Goal: Task Accomplishment & Management: Manage account settings

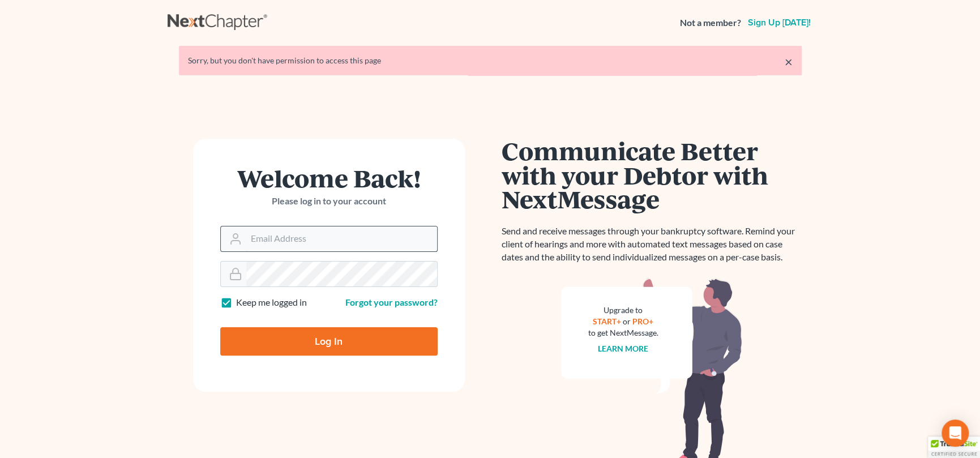
click at [301, 234] on input "Email Address" at bounding box center [341, 238] width 191 height 25
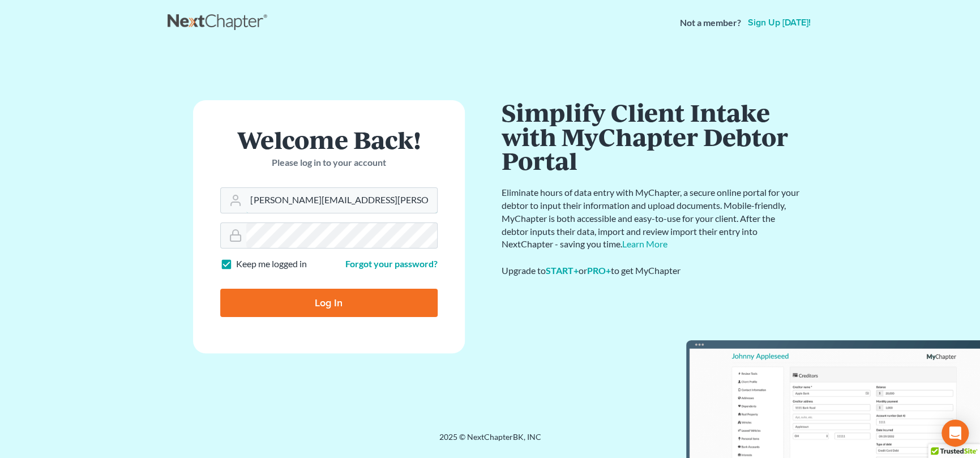
type input "nicole.cameron@attorneydebtfighters.com"
click at [318, 302] on input "Log In" at bounding box center [328, 303] width 217 height 28
type input "Thinking..."
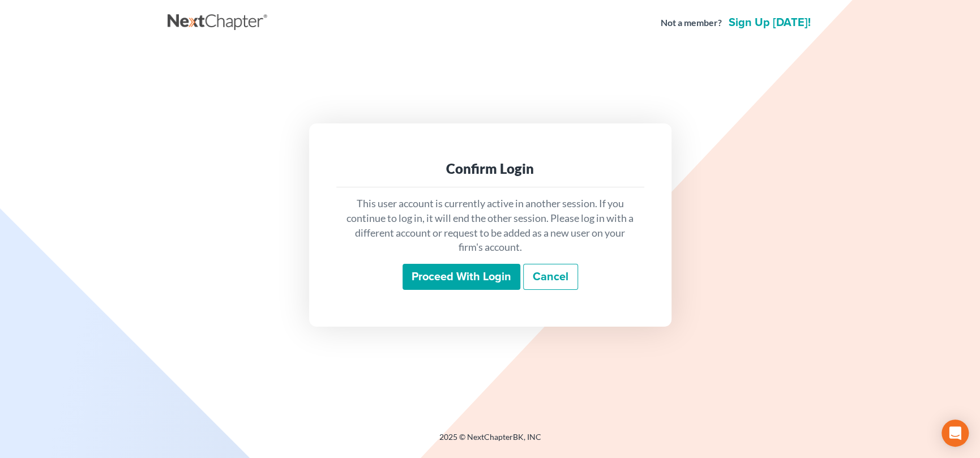
click at [480, 276] on input "Proceed with login" at bounding box center [462, 277] width 118 height 26
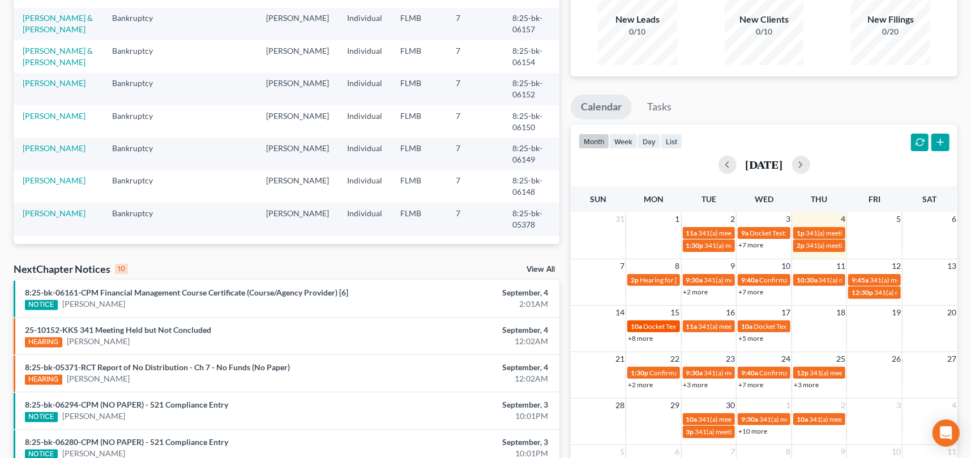
scroll to position [113, 0]
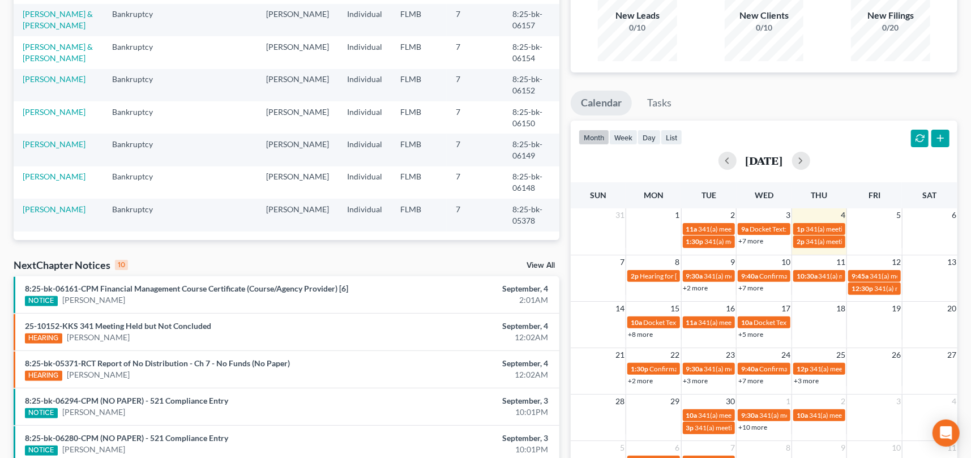
click at [749, 335] on link "+5 more" at bounding box center [750, 334] width 25 height 8
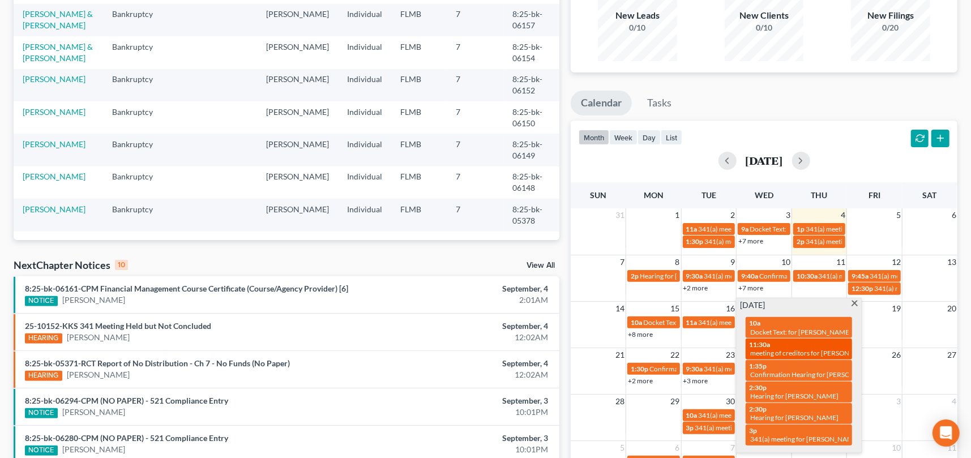
click at [825, 350] on span "meeting of creditors for [PERSON_NAME]" at bounding box center [812, 353] width 124 height 8
select select "Days"
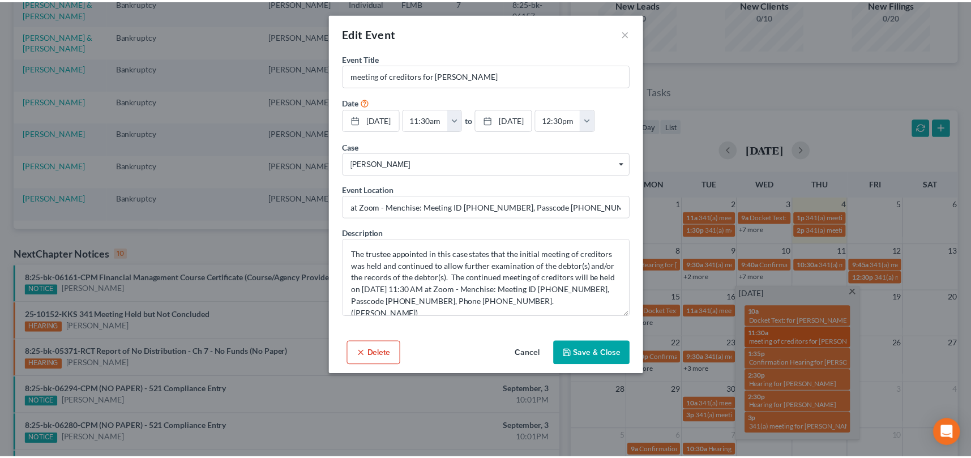
scroll to position [247, 0]
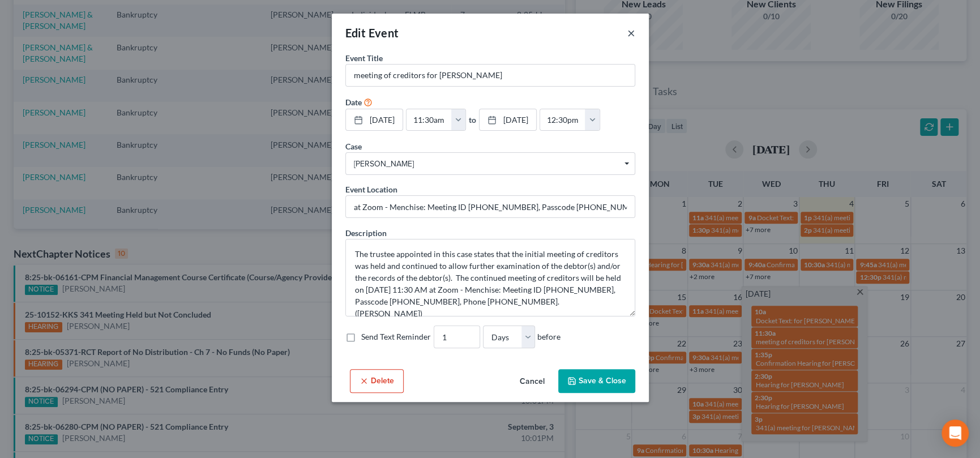
click at [627, 33] on button "×" at bounding box center [631, 33] width 8 height 14
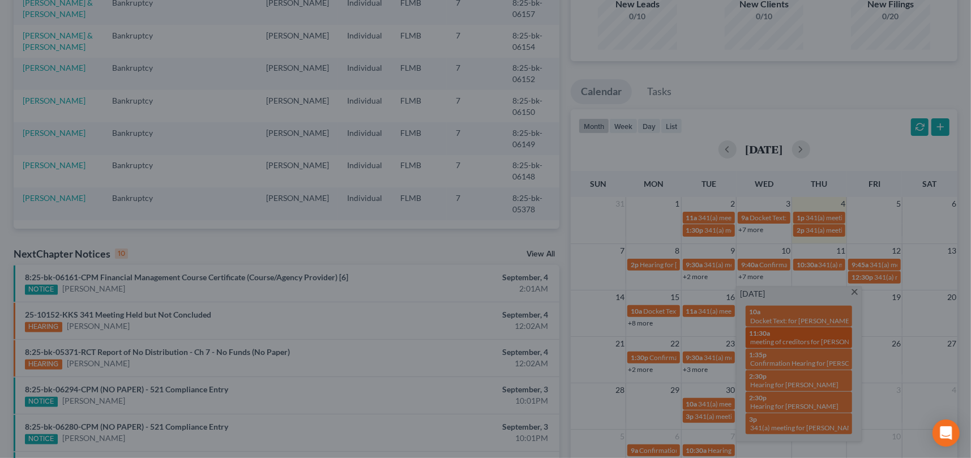
scroll to position [113, 0]
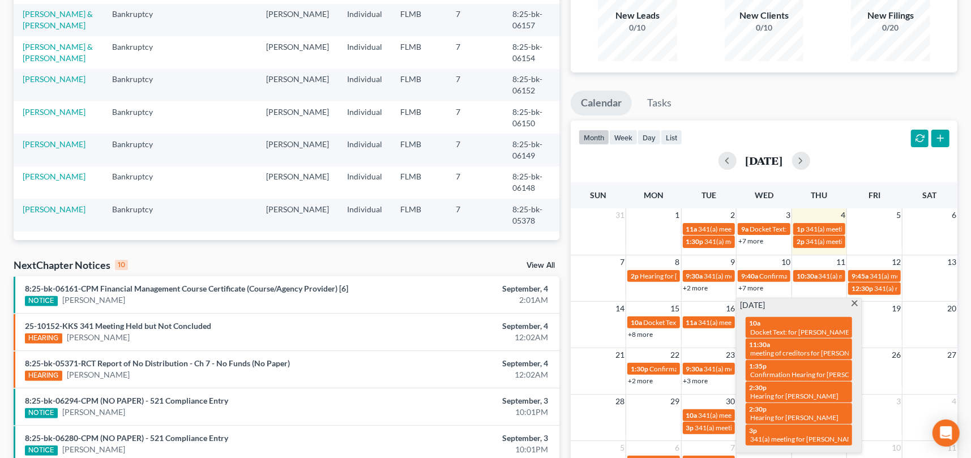
click at [856, 304] on span at bounding box center [854, 304] width 8 height 7
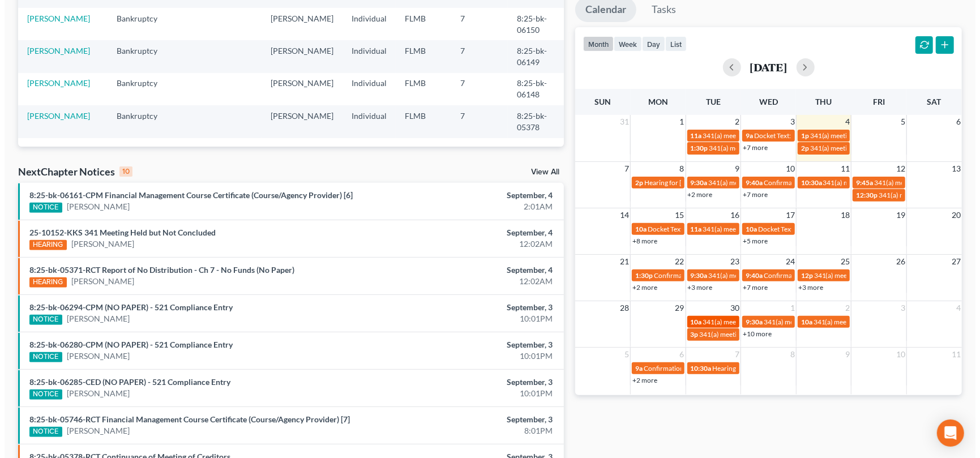
scroll to position [226, 0]
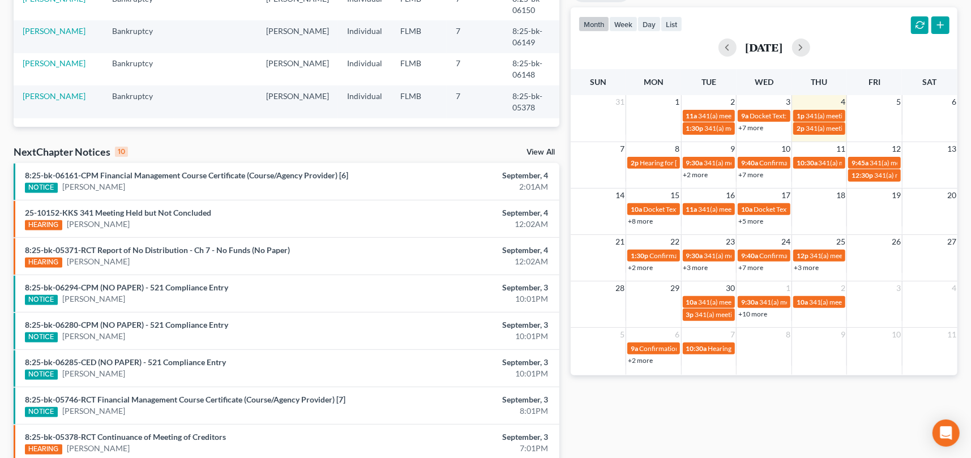
click at [701, 266] on link "+3 more" at bounding box center [695, 267] width 25 height 8
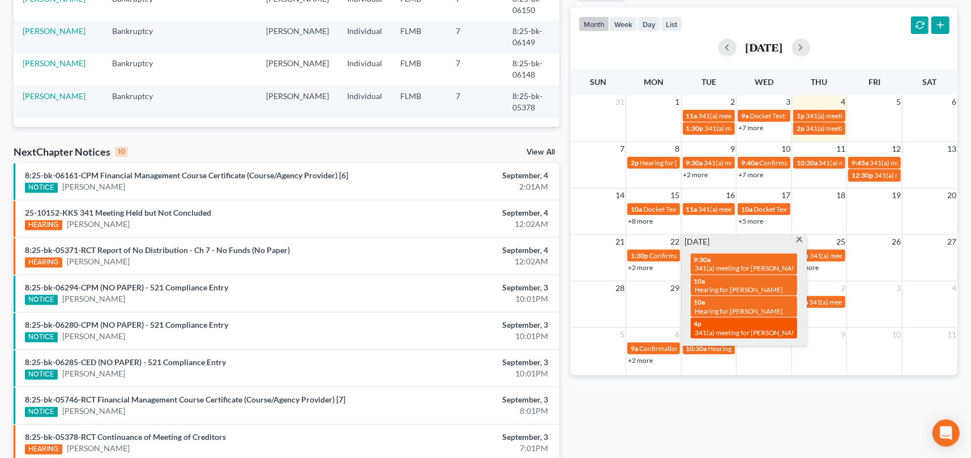
click at [781, 328] on span "341(a) meeting for [PERSON_NAME] & [PERSON_NAME]" at bounding box center [779, 332] width 169 height 8
select select "Days"
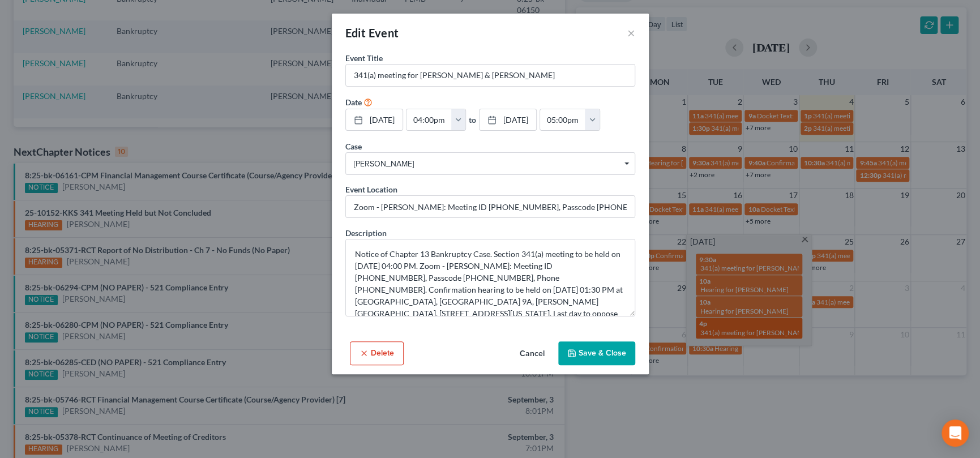
scroll to position [247, 0]
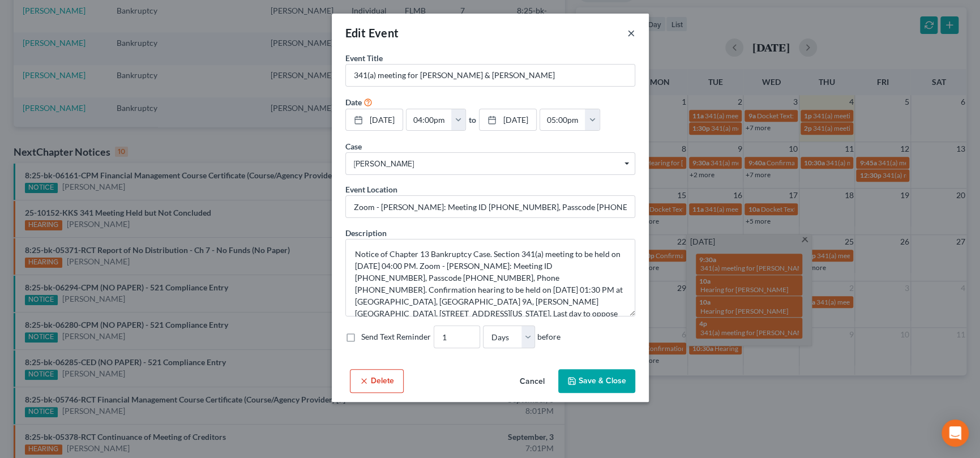
click at [631, 32] on button "×" at bounding box center [631, 33] width 8 height 14
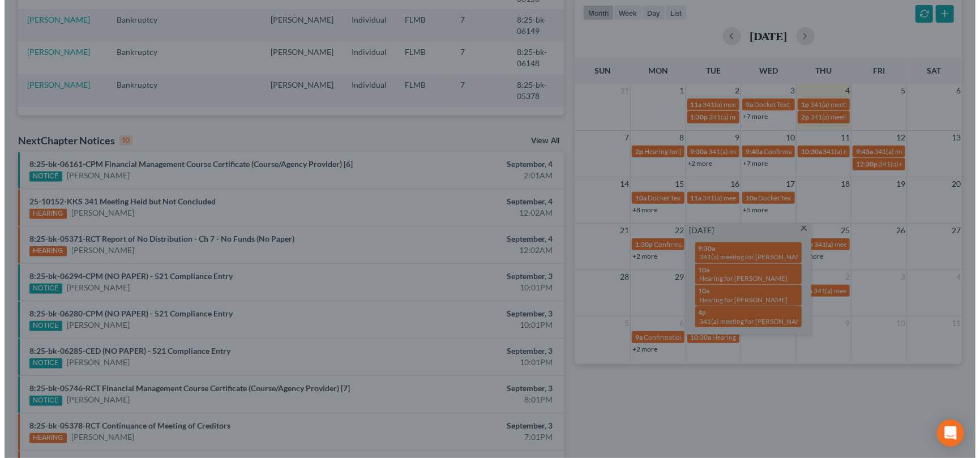
scroll to position [226, 0]
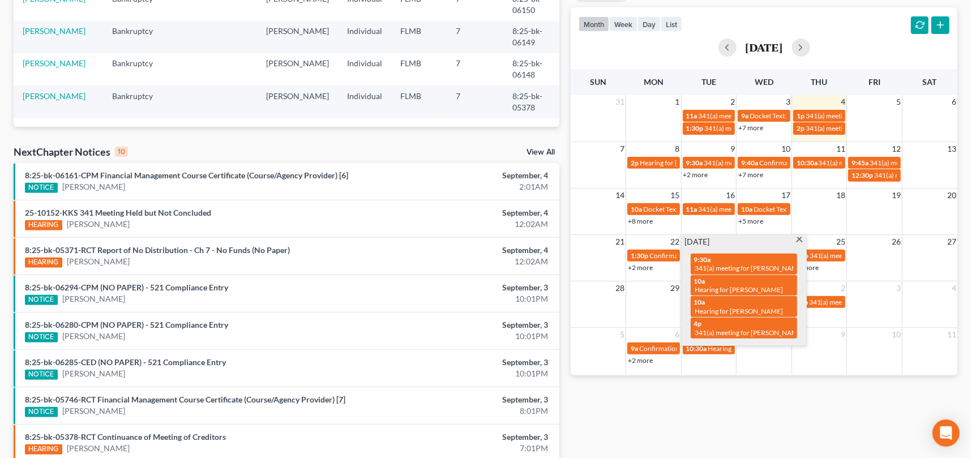
click at [797, 237] on span at bounding box center [799, 240] width 8 height 7
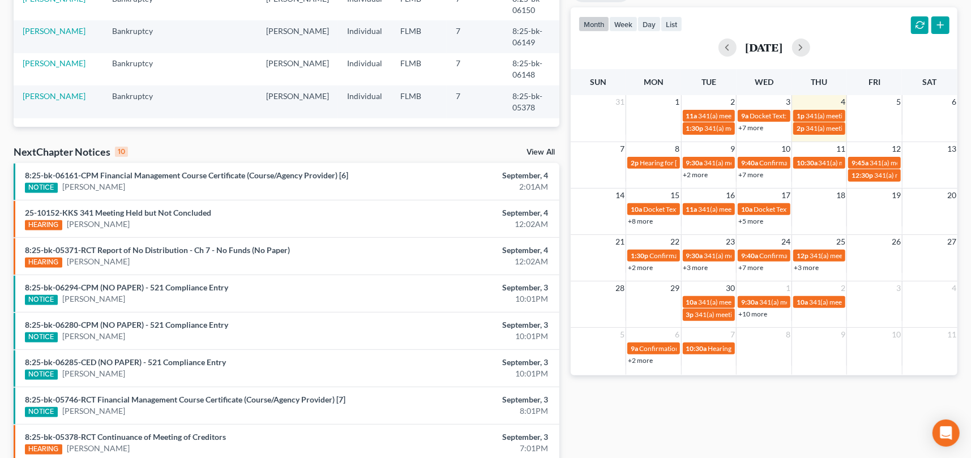
click at [812, 266] on link "+3 more" at bounding box center [806, 267] width 25 height 8
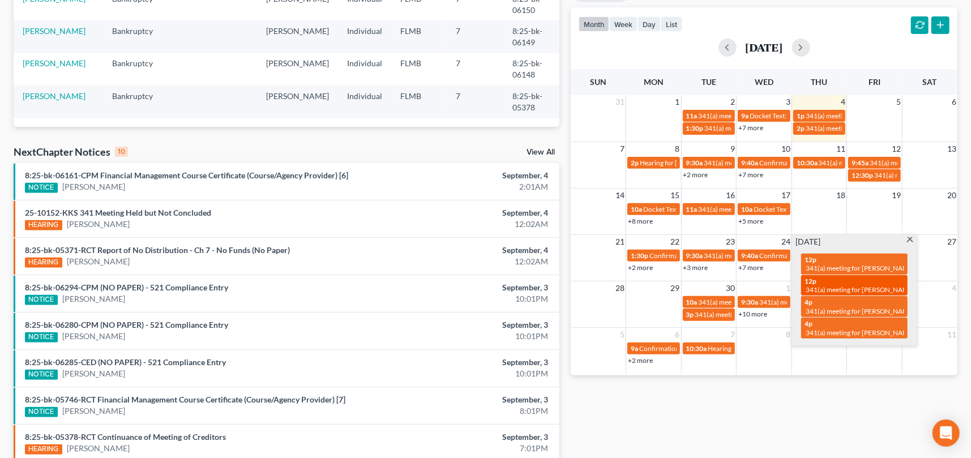
click at [813, 286] on span "341(a) meeting for [PERSON_NAME]" at bounding box center [860, 289] width 109 height 8
select select "Days"
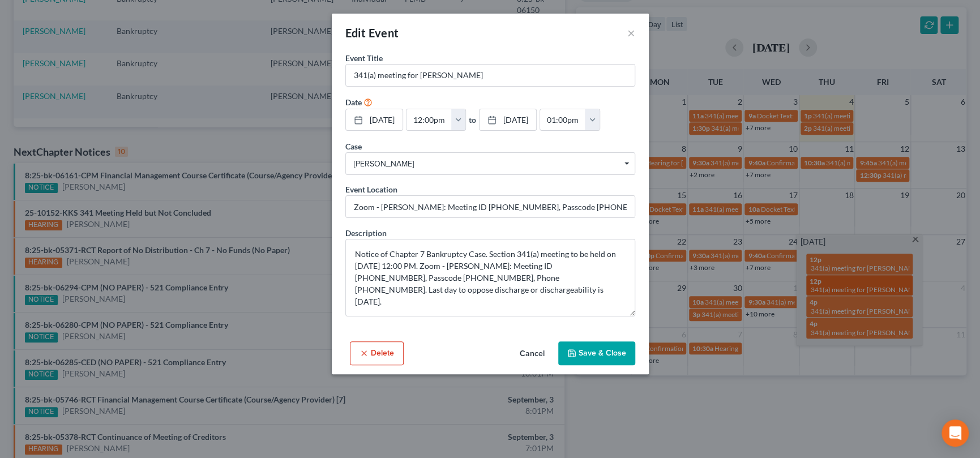
scroll to position [247, 0]
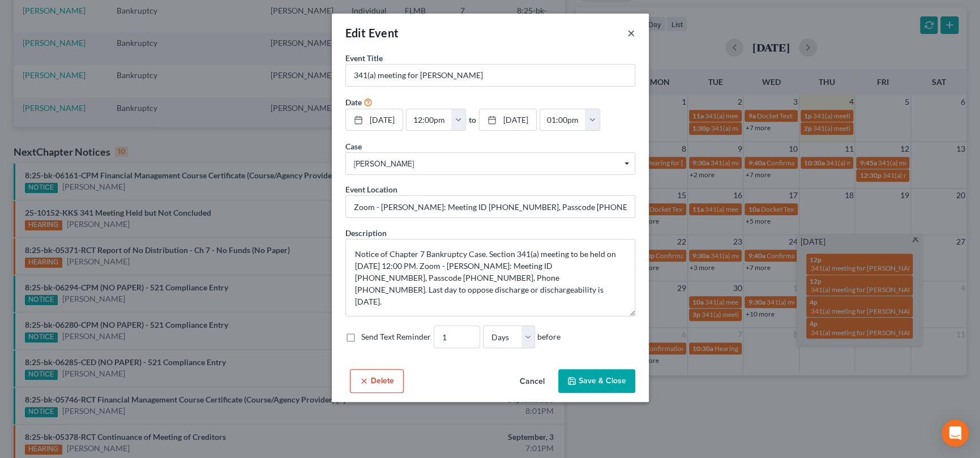
click at [628, 33] on button "×" at bounding box center [631, 33] width 8 height 14
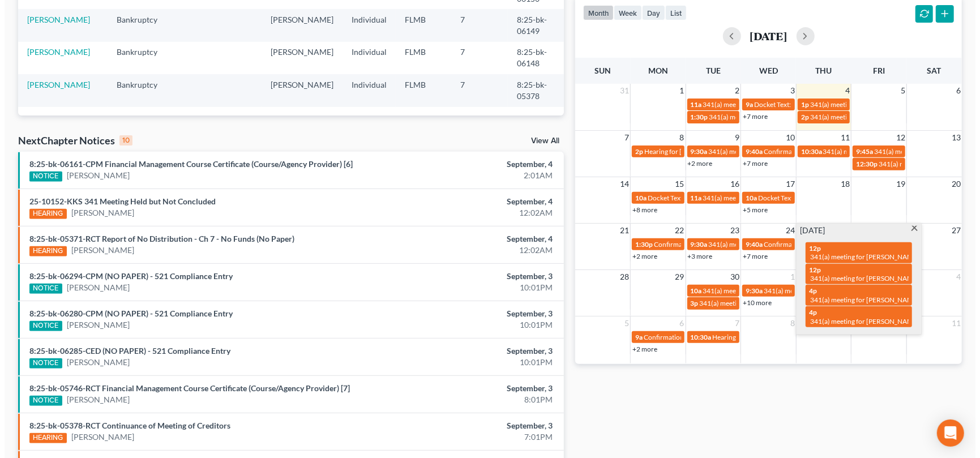
scroll to position [226, 0]
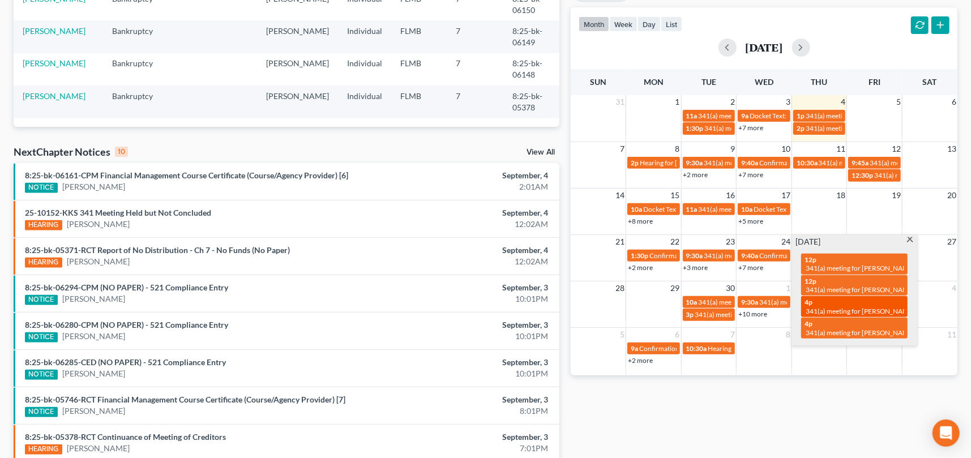
click at [842, 307] on span "341(a) meeting for [PERSON_NAME]" at bounding box center [860, 311] width 109 height 8
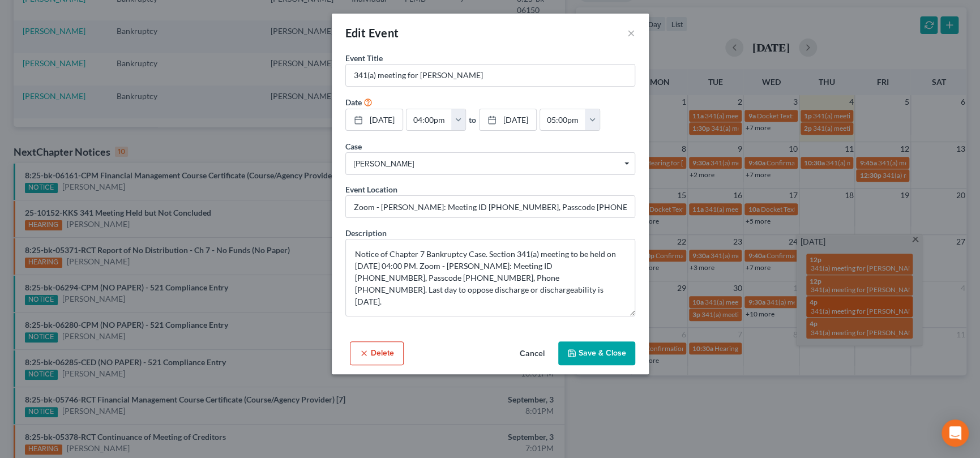
scroll to position [247, 0]
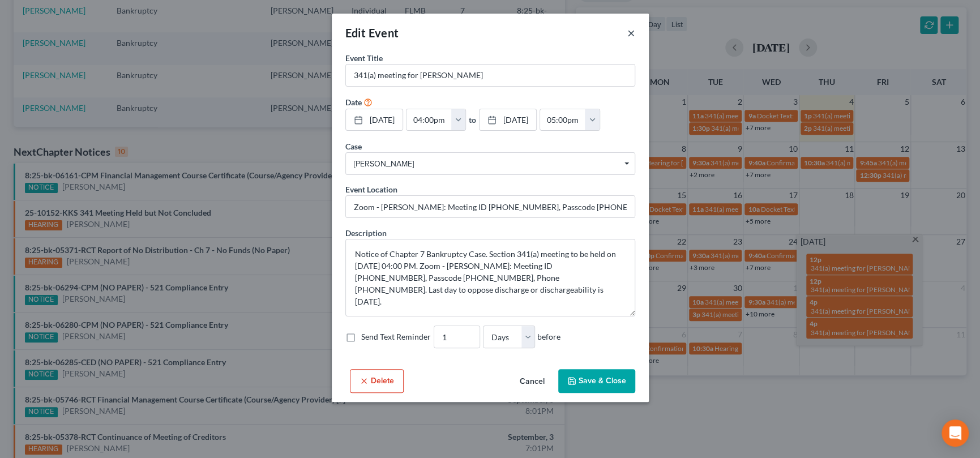
drag, startPoint x: 631, startPoint y: 29, endPoint x: 641, endPoint y: 49, distance: 21.8
click at [631, 29] on button "×" at bounding box center [631, 33] width 8 height 14
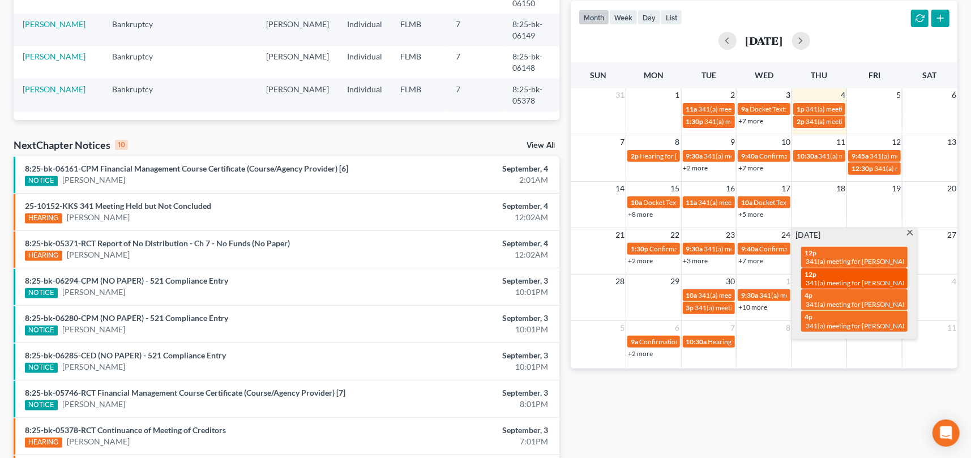
scroll to position [283, 0]
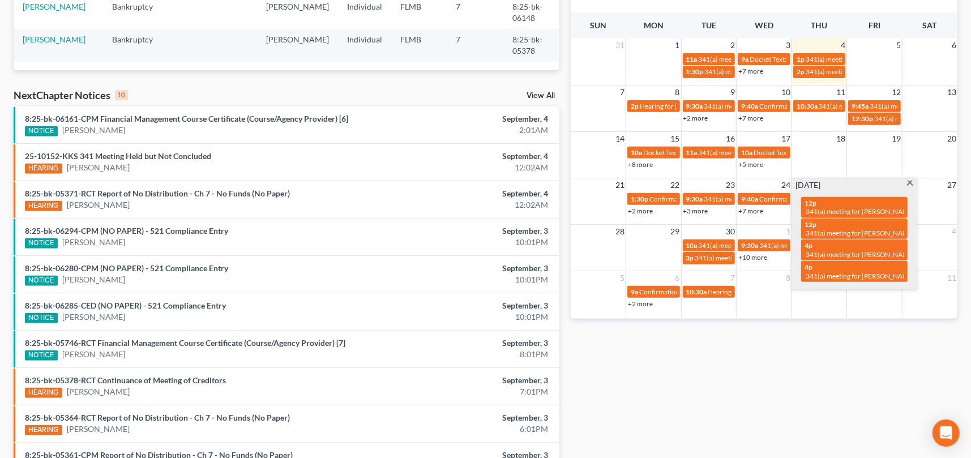
click at [911, 181] on span at bounding box center [910, 184] width 8 height 7
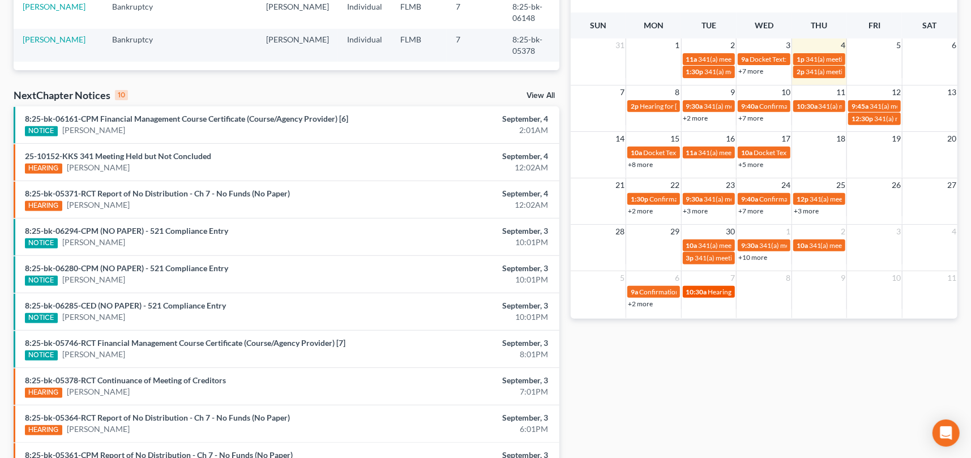
click at [707, 292] on div "10:30a Hearing for [PERSON_NAME] & [PERSON_NAME]" at bounding box center [709, 292] width 46 height 8
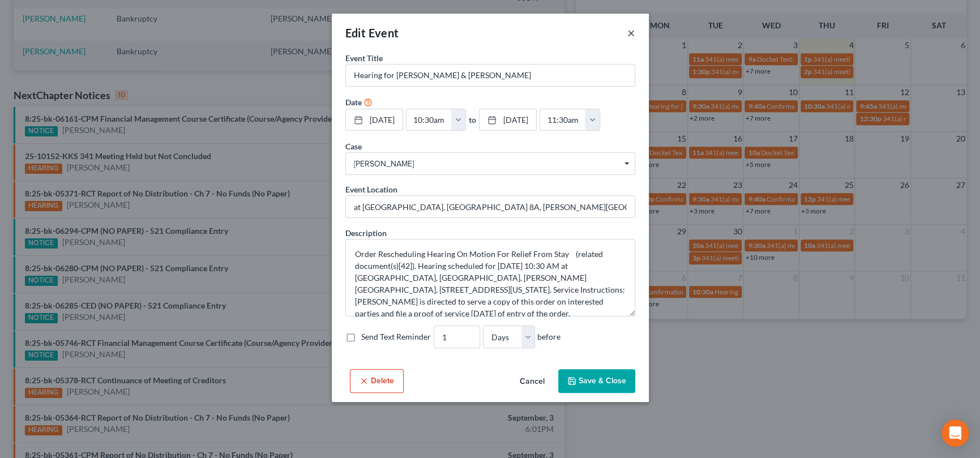
click at [627, 32] on button "×" at bounding box center [631, 33] width 8 height 14
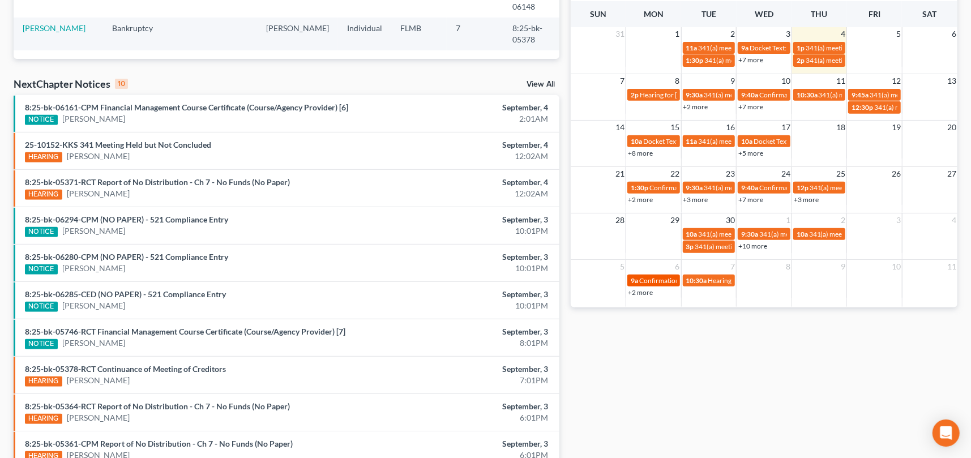
scroll to position [283, 0]
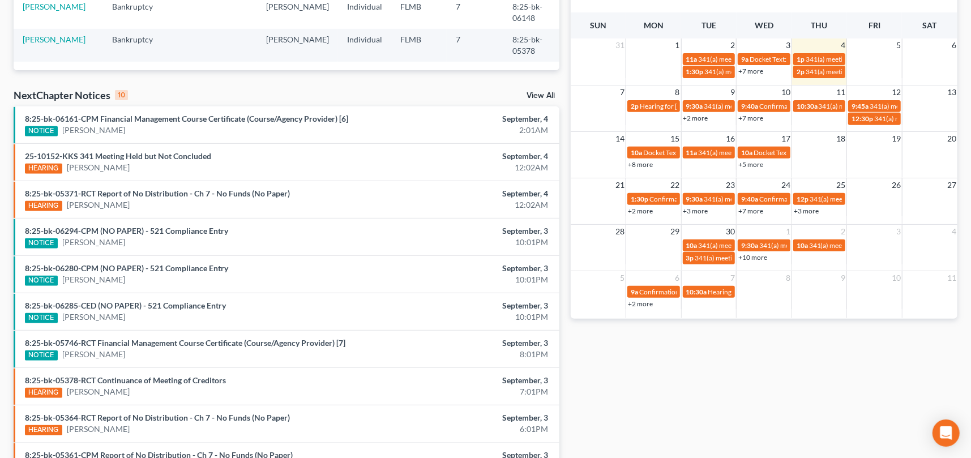
click at [643, 303] on link "+2 more" at bounding box center [640, 304] width 25 height 8
click at [829, 281] on td "9" at bounding box center [819, 278] width 55 height 14
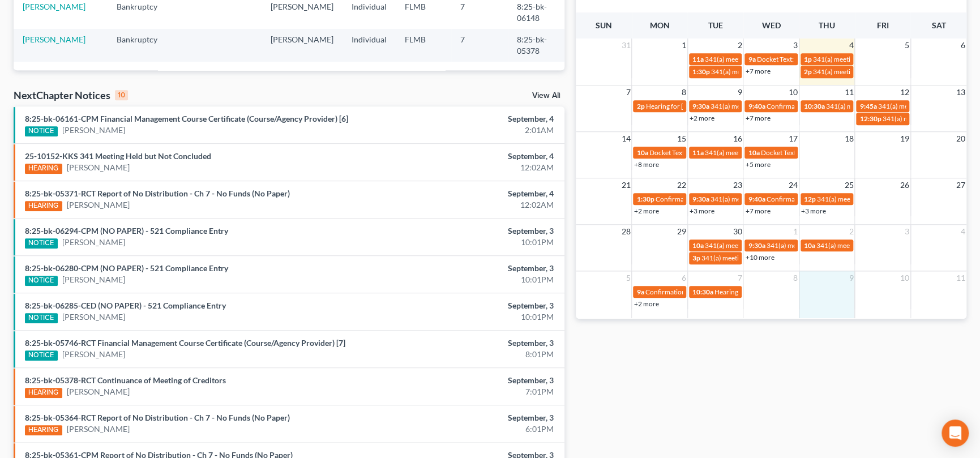
scroll to position [247, 0]
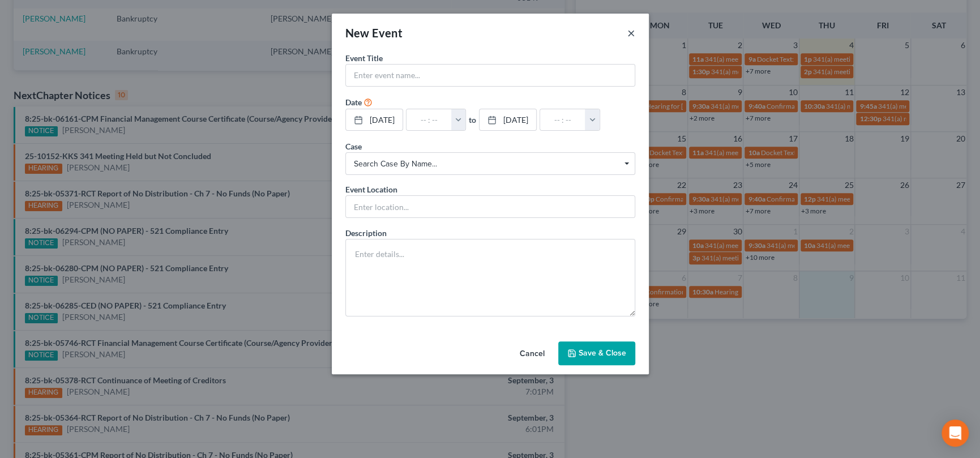
click at [628, 33] on button "×" at bounding box center [631, 33] width 8 height 14
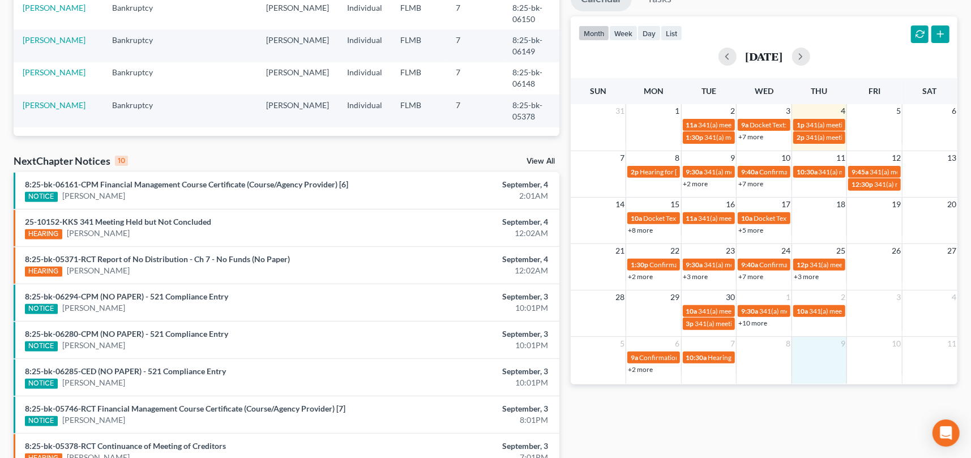
scroll to position [113, 0]
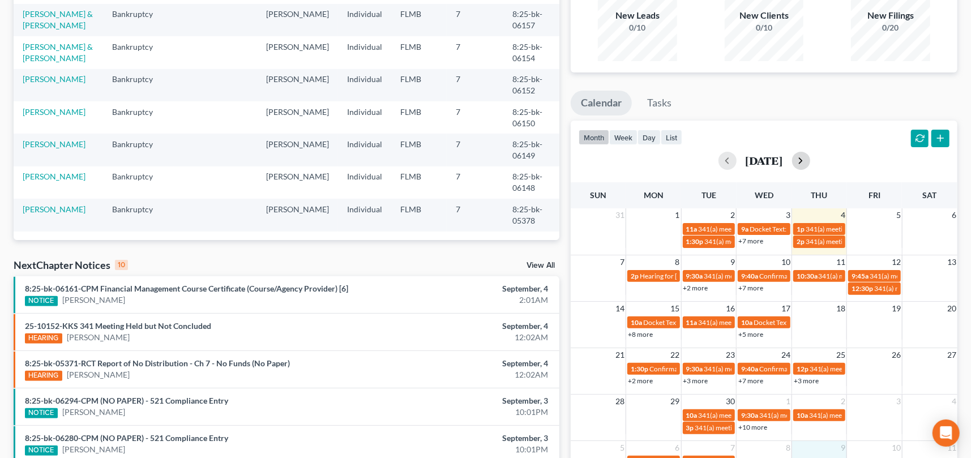
click at [810, 158] on button "button" at bounding box center [801, 161] width 18 height 18
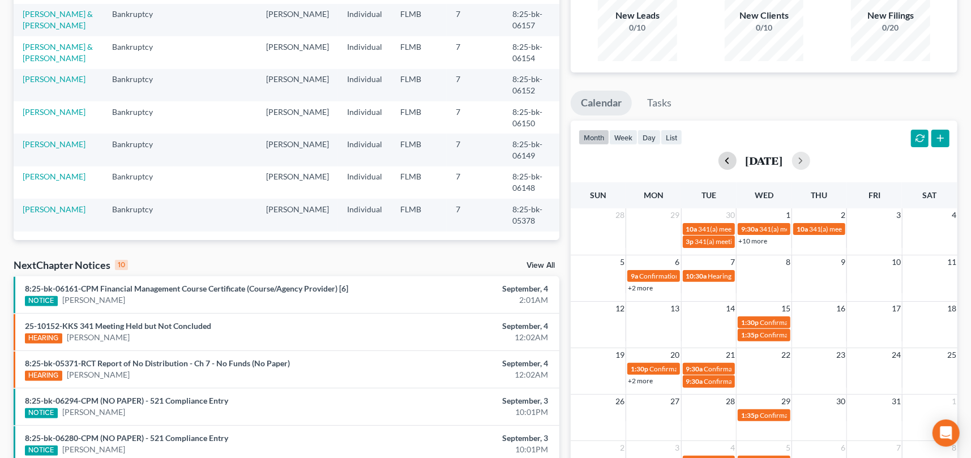
click at [718, 159] on button "button" at bounding box center [727, 161] width 18 height 18
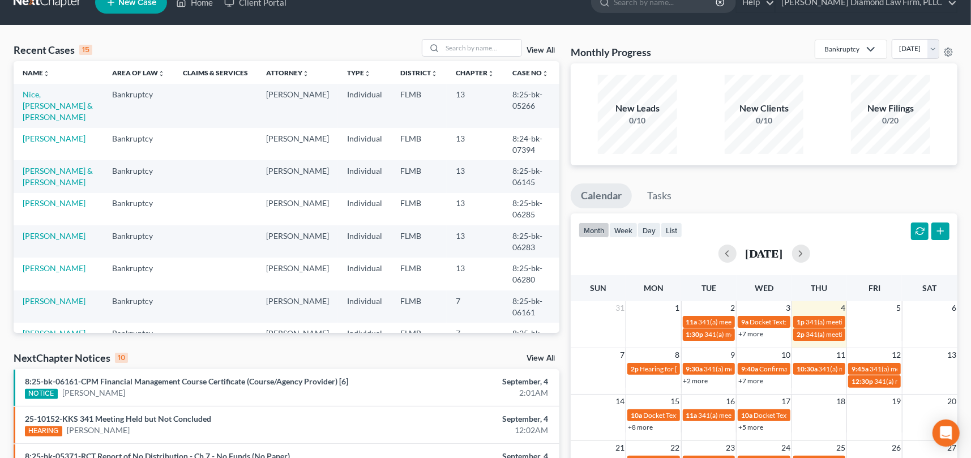
scroll to position [0, 0]
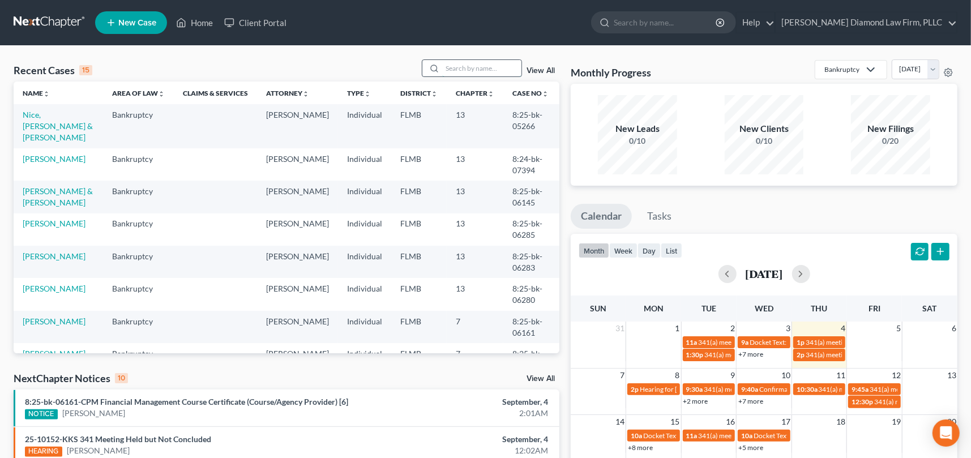
click at [450, 70] on input "search" at bounding box center [481, 68] width 79 height 16
type input "[PERSON_NAME]"
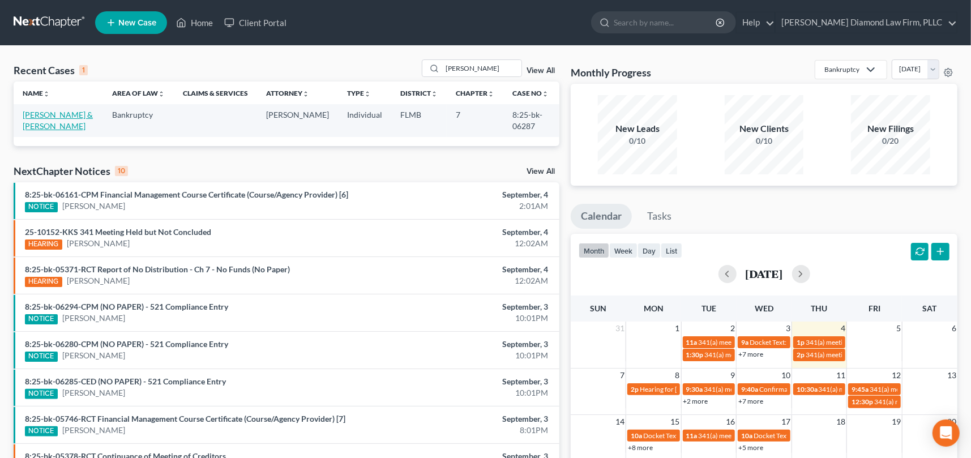
click at [32, 116] on link "[PERSON_NAME] & [PERSON_NAME]" at bounding box center [58, 120] width 70 height 21
